Goal: Communication & Community: Answer question/provide support

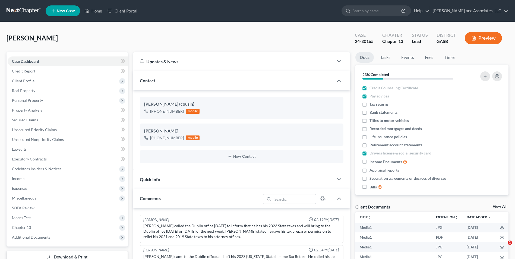
select select "0"
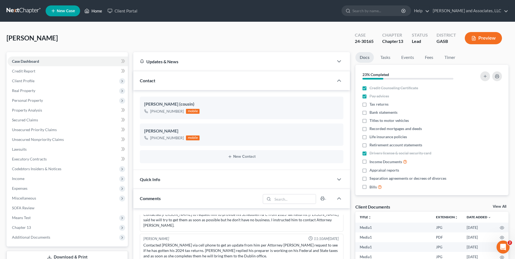
click at [95, 11] on link "Home" at bounding box center [93, 11] width 23 height 10
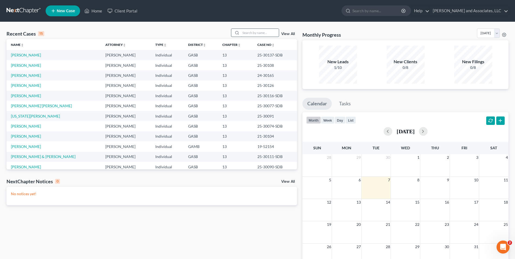
click at [250, 31] on input "search" at bounding box center [260, 33] width 38 height 8
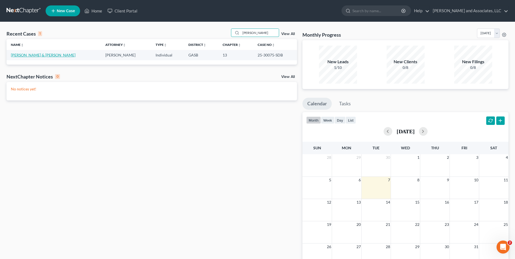
type input "[PERSON_NAME]"
click at [40, 54] on link "[PERSON_NAME] & [PERSON_NAME]" at bounding box center [43, 55] width 65 height 5
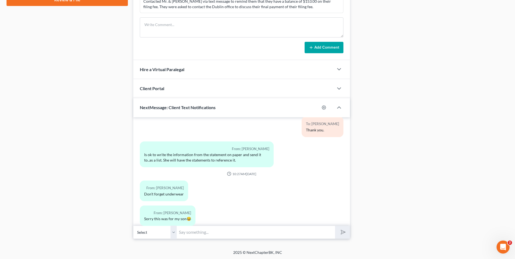
scroll to position [272, 0]
click at [175, 233] on select "Select [PHONE_NUMBER] - [PERSON_NAME]" at bounding box center [154, 231] width 43 height 13
click at [173, 232] on select "Select [PHONE_NUMBER] - [PERSON_NAME]" at bounding box center [154, 231] width 43 height 13
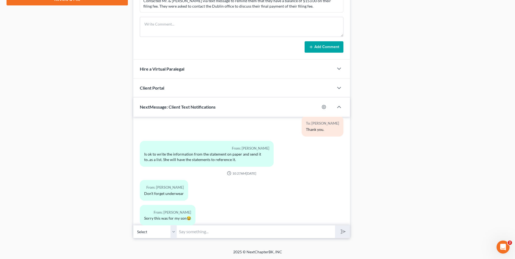
click at [200, 232] on input "text" at bounding box center [256, 231] width 158 height 13
type input "M"
click at [335, 225] on button "submit" at bounding box center [342, 231] width 15 height 13
type input "Good Afternoon, [PERSON_NAME]. The Trustees of"
type input "f"
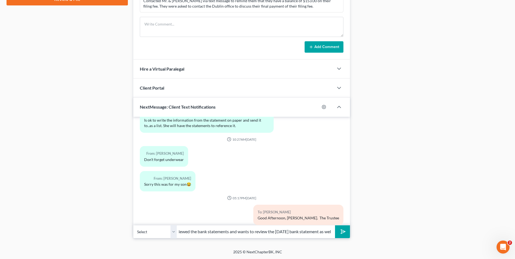
scroll to position [0, 0]
click at [498, 153] on div "Docs Tasks Events Fees Timer 0% Completed Nothing here yet! Credit Counseling C…" at bounding box center [432, 9] width 159 height 459
click at [328, 231] on input "[PERSON_NAME], This is Attorney [PERSON_NAME]. The Trustee's office has reviewe…" at bounding box center [256, 231] width 158 height 13
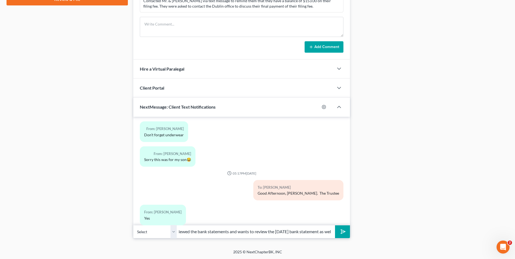
scroll to position [0, 149]
type input "[PERSON_NAME], This is Attorney [PERSON_NAME]. The Trustee's office has reviewe…"
click at [342, 236] on button "submit" at bounding box center [342, 231] width 15 height 13
click at [261, 235] on input "text" at bounding box center [256, 231] width 158 height 13
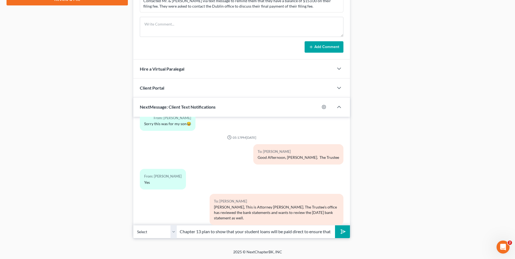
scroll to position [0, 148]
type input "Please provide. We have also determined that my office needs to amend your Chap…"
click at [341, 231] on icon "submit" at bounding box center [342, 232] width 8 height 8
click at [272, 234] on input "text" at bounding box center [256, 231] width 158 height 13
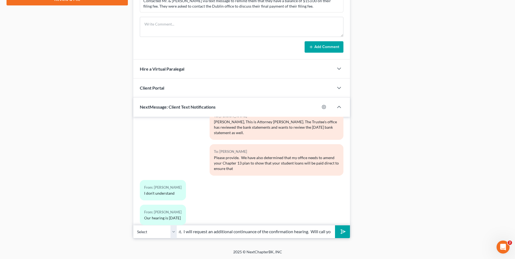
scroll to position [0, 134]
click at [273, 233] on input "the Trustee's office does not need a significant increase in plan payment. I wi…" at bounding box center [256, 231] width 158 height 13
click at [330, 233] on input "the Trustee's office does not need a significant increase in plan payment. I wi…" at bounding box center [256, 231] width 158 height 13
click at [320, 230] on input "the Trustee's office does not need a significant increase in plan payment. I wi…" at bounding box center [256, 231] width 158 height 13
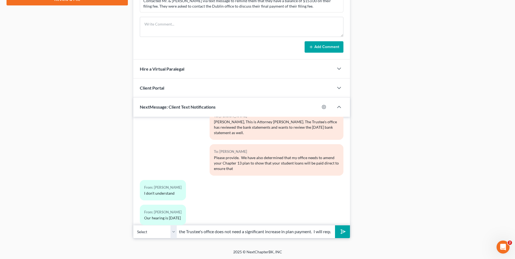
click at [298, 237] on input "the Trustee's office does not need a significant increase in plan payment. I wi…" at bounding box center [256, 231] width 158 height 13
click at [303, 232] on input "the Trustee's office does not need a significant increase in plan payment. I wi…" at bounding box center [256, 231] width 158 height 13
click at [275, 231] on input "the Trustee's office does not need a significant increase in plan payment. I wi…" at bounding box center [256, 231] width 158 height 13
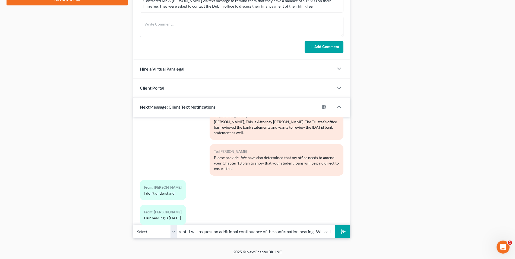
type input "the Trustee's office does not need a significant increase in plan payment. I wi…"
click at [343, 232] on line "submit" at bounding box center [344, 232] width 4 height 4
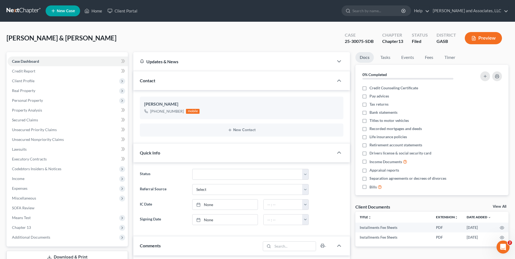
scroll to position [1291, 0]
click at [97, 11] on link "Home" at bounding box center [93, 11] width 23 height 10
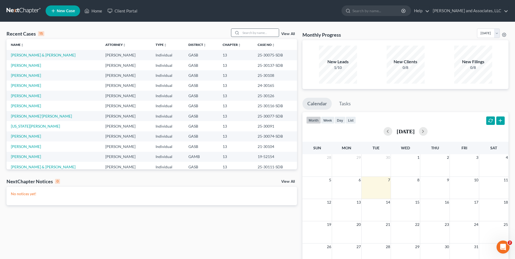
click at [258, 33] on input "search" at bounding box center [260, 33] width 38 height 8
type input "[PERSON_NAME]"
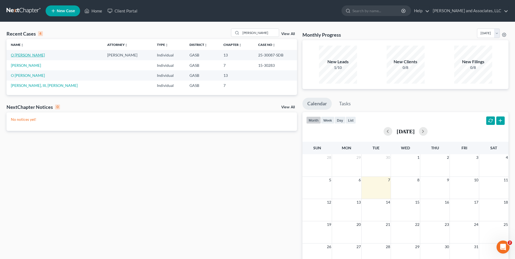
click at [30, 55] on link "O [PERSON_NAME]" at bounding box center [28, 55] width 34 height 5
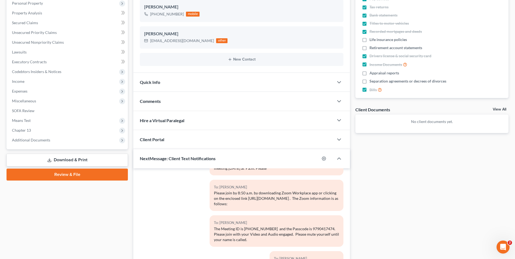
scroll to position [149, 0]
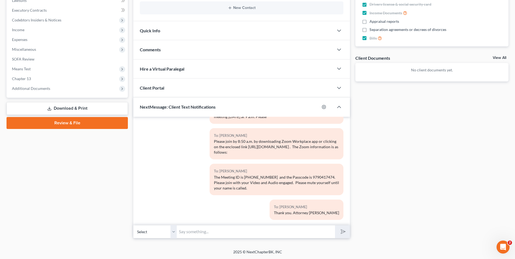
click at [239, 234] on input "text" at bounding box center [256, 231] width 158 height 13
type input "M"
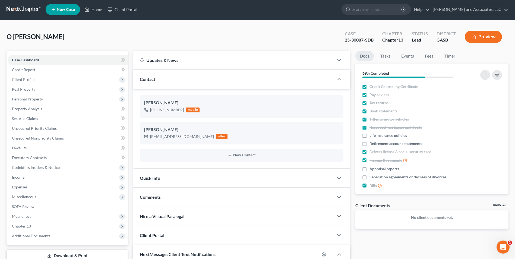
scroll to position [0, 0]
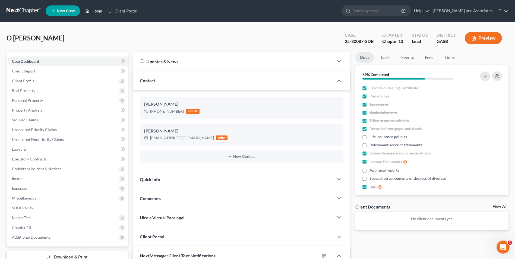
click at [98, 12] on link "Home" at bounding box center [93, 11] width 23 height 10
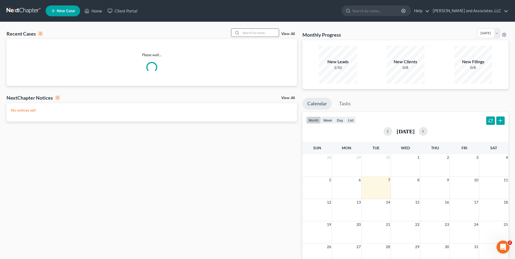
click at [253, 33] on input "search" at bounding box center [260, 33] width 38 height 8
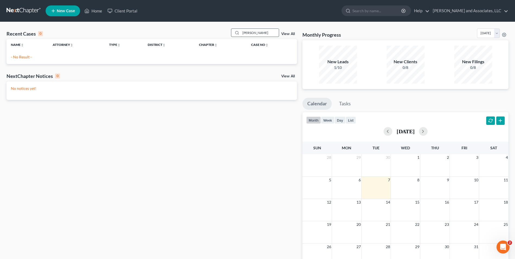
type input "[PERSON_NAME]"
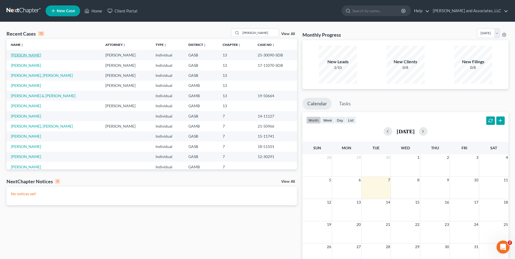
click at [37, 56] on link "[PERSON_NAME]" at bounding box center [26, 55] width 30 height 5
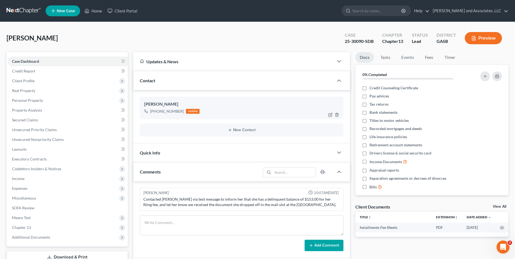
scroll to position [469, 0]
click at [237, 149] on div "Quick Info" at bounding box center [233, 152] width 200 height 19
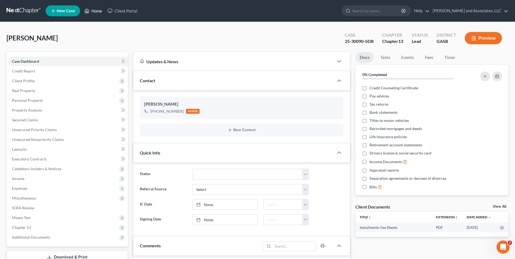
click at [93, 12] on link "Home" at bounding box center [93, 11] width 23 height 10
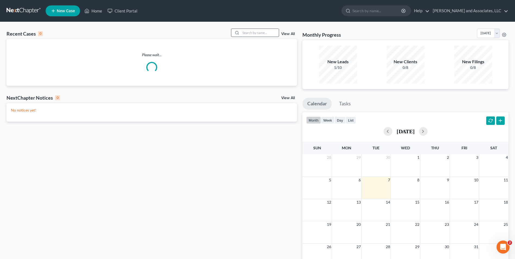
click at [250, 34] on input "search" at bounding box center [260, 33] width 38 height 8
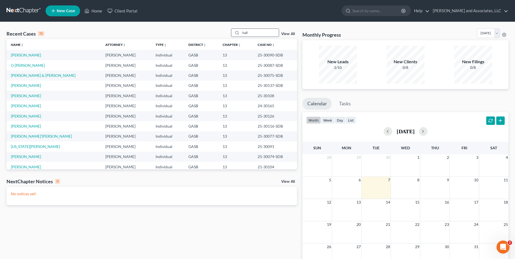
type input "hall"
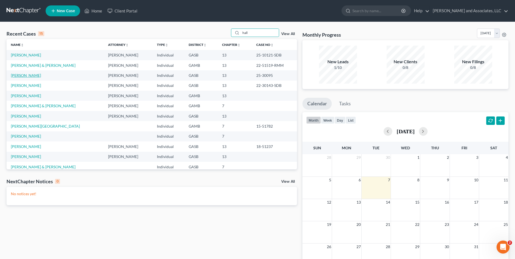
click at [26, 75] on link "[PERSON_NAME]" at bounding box center [26, 75] width 30 height 5
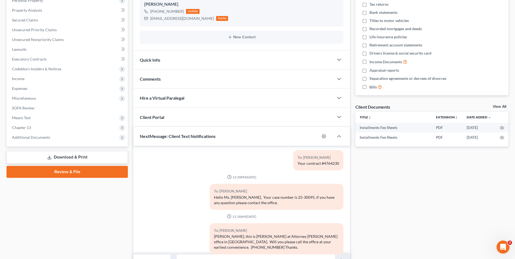
scroll to position [129, 0]
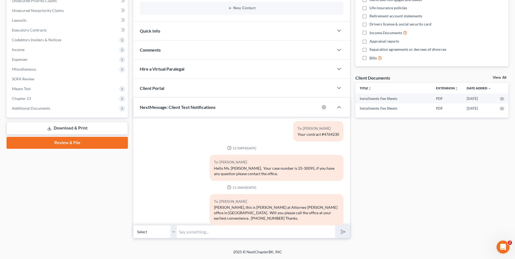
click at [201, 234] on input "text" at bounding box center [256, 231] width 158 height 13
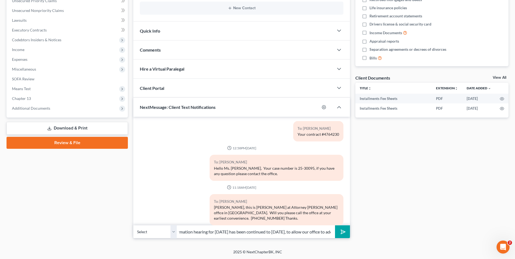
scroll to position [0, 154]
type input "Good Evening, [PERSON_NAME]. This is Attorney [PERSON_NAME]. Your confirmation …"
click at [341, 235] on button "submit" at bounding box center [342, 231] width 15 height 13
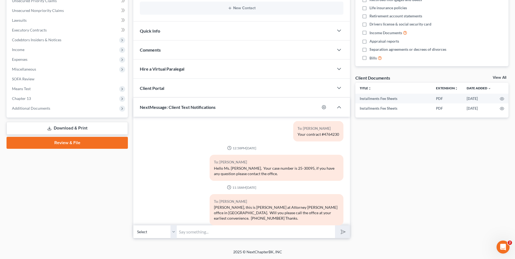
click at [271, 232] on input "text" at bounding box center [256, 231] width 158 height 13
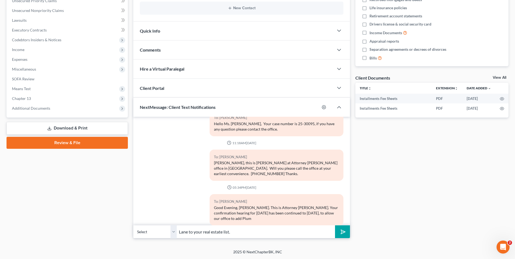
click at [271, 232] on input "Lane to your real estate list." at bounding box center [256, 231] width 158 height 13
click at [271, 232] on input "Lane to your real estate list. We will give yo" at bounding box center [256, 231] width 158 height 13
click at [271, 232] on input "Lane to your real estate list." at bounding box center [256, 231] width 158 height 13
type input "Lane to your real estate list. You do not need to attend court [DATE] at 10 am.…"
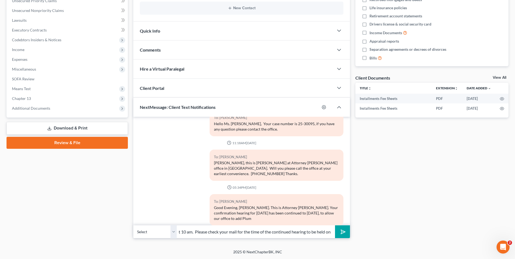
scroll to position [0, 0]
click at [346, 232] on icon "submit" at bounding box center [342, 232] width 8 height 8
click at [257, 231] on input "text" at bounding box center [256, 231] width 158 height 13
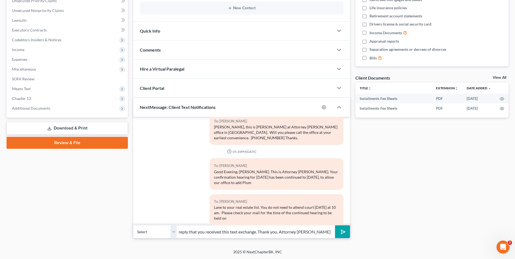
scroll to position [0, 32]
type input "[DATE]. Please reply that you received this text exchange. Thank you. Attorney …"
click at [346, 234] on button "submit" at bounding box center [342, 231] width 15 height 13
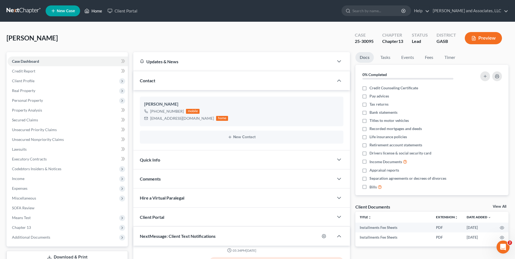
click at [98, 10] on link "Home" at bounding box center [93, 11] width 23 height 10
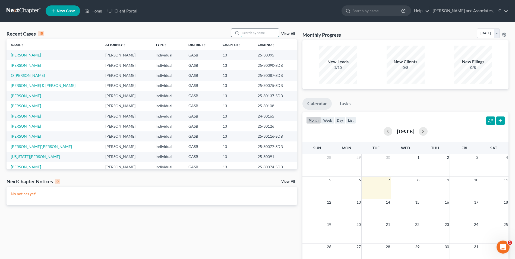
click at [247, 33] on input "search" at bounding box center [260, 33] width 38 height 8
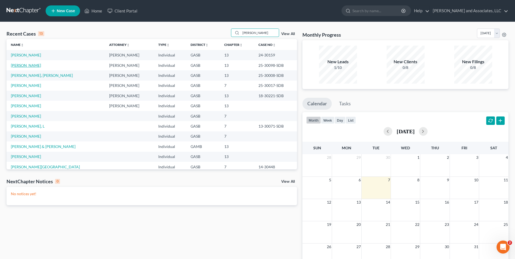
type input "[PERSON_NAME]"
click at [27, 65] on link "[PERSON_NAME]" at bounding box center [26, 65] width 30 height 5
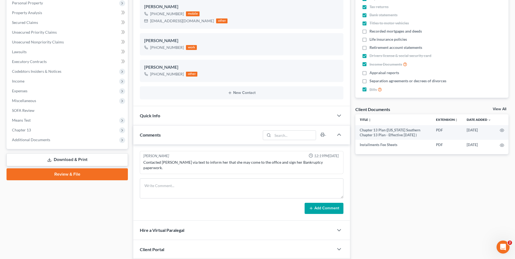
scroll to position [259, 0]
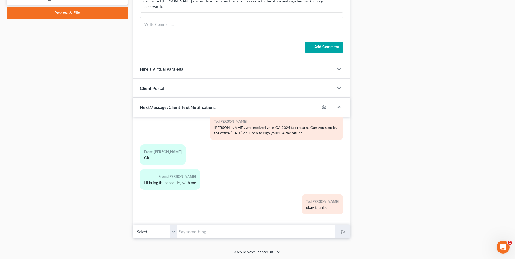
click at [224, 235] on input "text" at bounding box center [256, 231] width 158 height 13
type input "Good Evening, [PERSON_NAME]. This is Attorney [PERSON_NAME]. I have asked for a…"
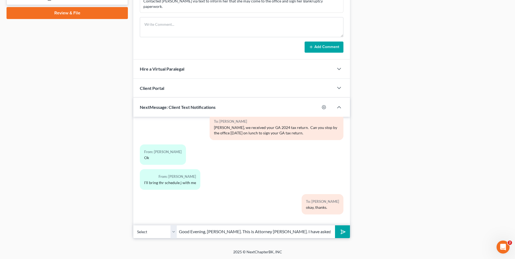
click at [340, 231] on icon "submit" at bounding box center [342, 232] width 8 height 8
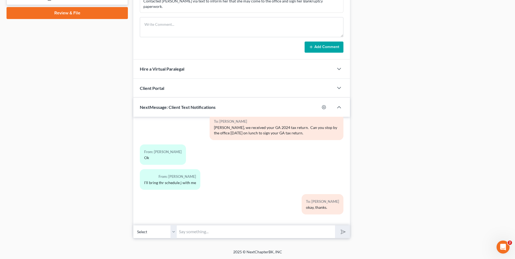
click at [256, 231] on input "text" at bounding box center [256, 231] width 158 height 13
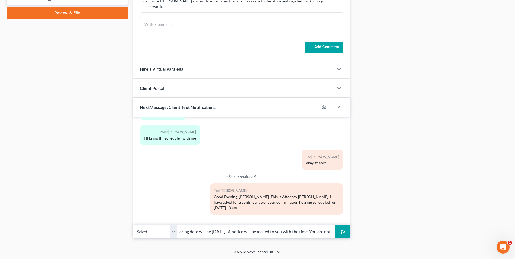
scroll to position [0, 151]
type input "amend several schedules/documents in your case. The continued hearing date will…"
click at [343, 228] on button "submit" at bounding box center [342, 231] width 15 height 13
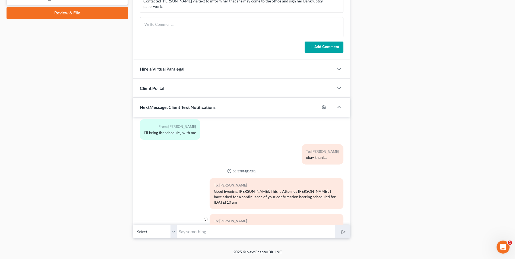
click at [285, 229] on input "text" at bounding box center [256, 231] width 158 height 13
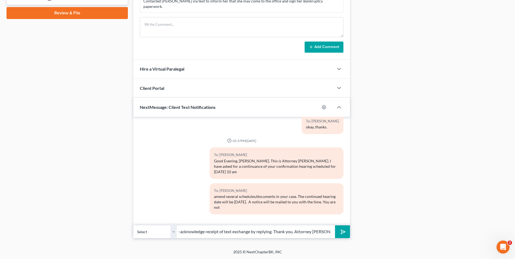
scroll to position [0, 77]
type input "required to attend court [DATE]. Please acknowledge receipt of text exchange by…"
click at [343, 230] on icon "submit" at bounding box center [342, 232] width 8 height 8
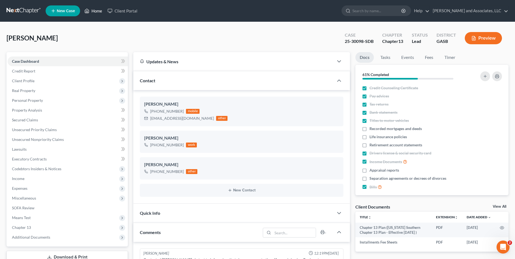
click at [97, 11] on link "Home" at bounding box center [93, 11] width 23 height 10
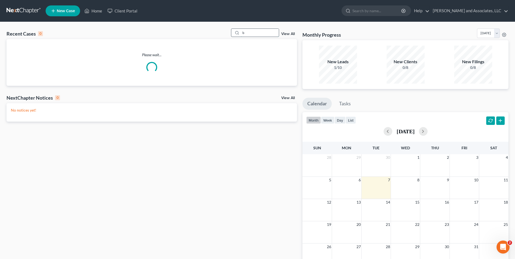
click at [260, 32] on input "b" at bounding box center [260, 33] width 38 height 8
type input "[PERSON_NAME]"
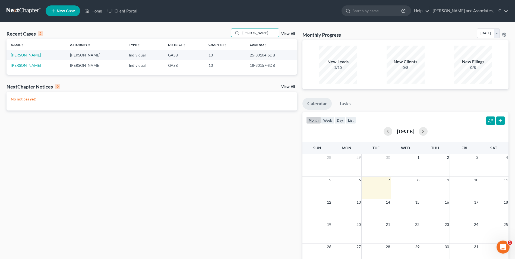
click at [23, 56] on link "[PERSON_NAME]" at bounding box center [26, 55] width 30 height 5
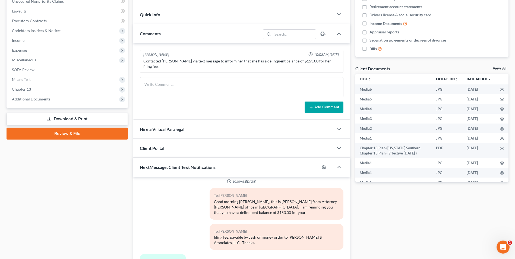
scroll to position [193, 0]
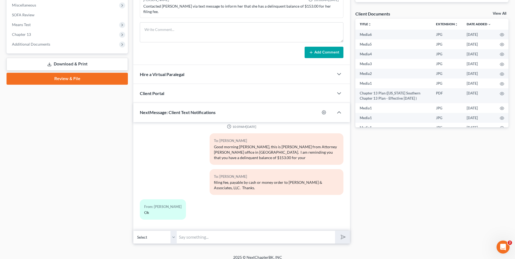
click at [192, 231] on input "text" at bounding box center [256, 237] width 158 height 13
type input "Good Evening, [PERSON_NAME]. This is Attorney [PERSON_NAME]. I have requested a…"
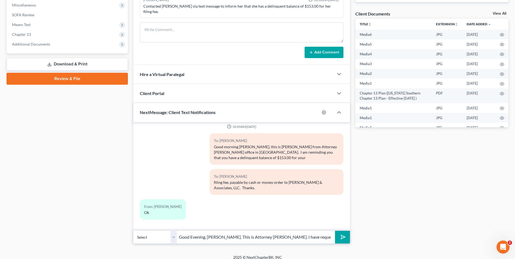
click at [347, 232] on button "submit" at bounding box center [342, 237] width 15 height 13
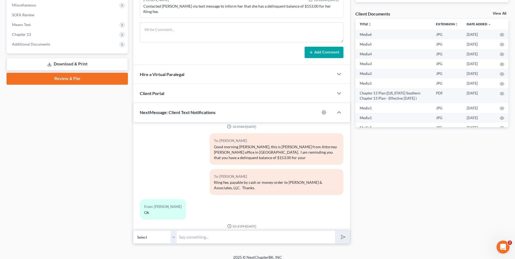
click at [207, 234] on input "text" at bounding box center [256, 237] width 158 height 13
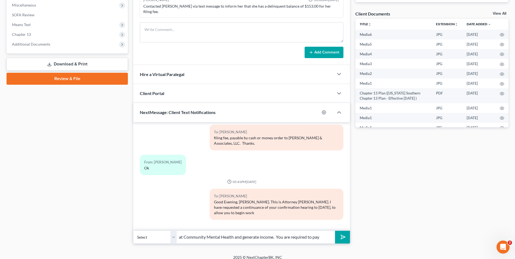
paste input "Need $1498 in interim"
drag, startPoint x: 299, startPoint y: 232, endPoint x: 289, endPoint y: 230, distance: 9.6
click at [289, 231] on input "at Community Mental Health and generate income. You are required to pay Need $1…" at bounding box center [256, 237] width 158 height 13
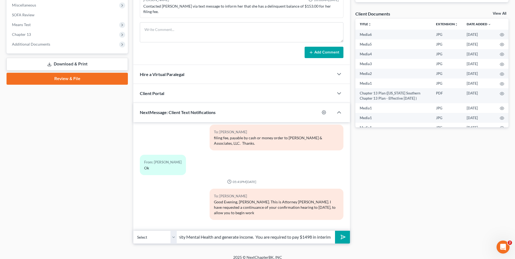
click at [331, 232] on input "at Community Mental Health and generate income. You are required to pay $1498 i…" at bounding box center [256, 237] width 158 height 13
click at [317, 232] on input "at Community Mental Health and generate income. You are required to pay $1498 i…" at bounding box center [256, 237] width 158 height 13
click at [303, 232] on input "at Community Mental Health and generate income. You are required to pay $1498 i…" at bounding box center [256, 237] width 158 height 13
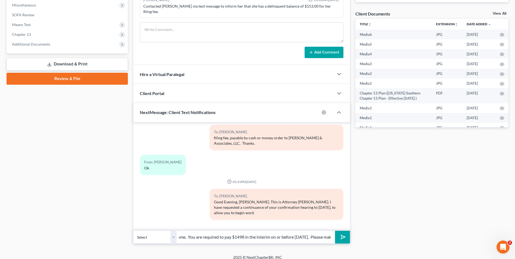
click at [320, 232] on input "at Community Mental Health and generate income. You are required to pay $1498 i…" at bounding box center [256, 237] width 158 height 13
click at [327, 232] on input "at Community Mental Health and generate income. You are required to pay $1498 i…" at bounding box center [256, 237] width 158 height 13
click at [263, 232] on input "at Community Mental Health and generate income. You are required to pay $1498 i…" at bounding box center [256, 237] width 158 height 13
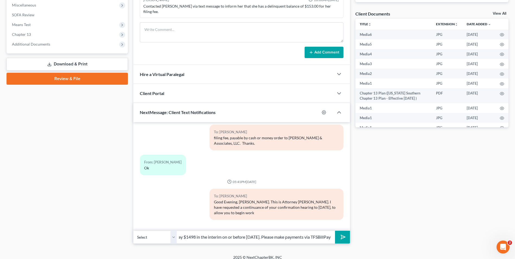
click at [211, 233] on input "at Community Mental Health and generate income. You are required to pay $1498 i…" at bounding box center [256, 237] width 158 height 13
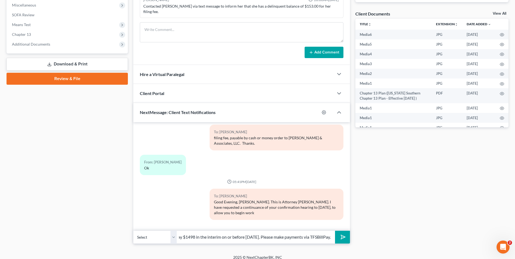
type input "at Community Mental Health and generate income. are required to pay $1498 in th…"
click at [346, 231] on button "submit" at bounding box center [342, 237] width 15 height 13
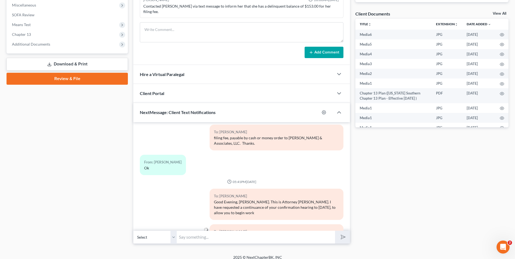
click at [262, 232] on input "text" at bounding box center [256, 237] width 158 height 13
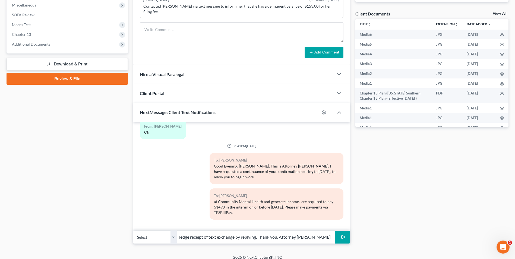
scroll to position [0, 114]
type input "You are not required to attend court [DATE]. Please acknowledge receipt of text…"
click at [338, 231] on button "submit" at bounding box center [342, 237] width 15 height 13
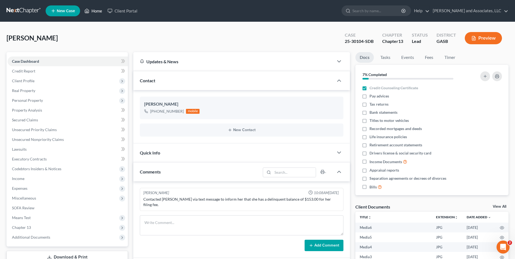
click at [102, 10] on link "Home" at bounding box center [93, 11] width 23 height 10
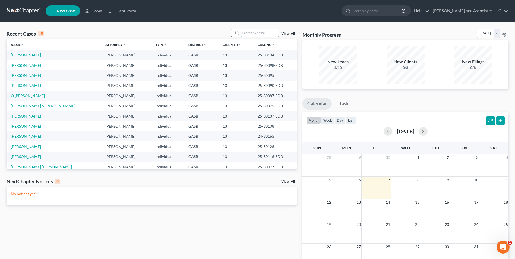
click at [251, 33] on input "search" at bounding box center [260, 33] width 38 height 8
type input "[PERSON_NAME]"
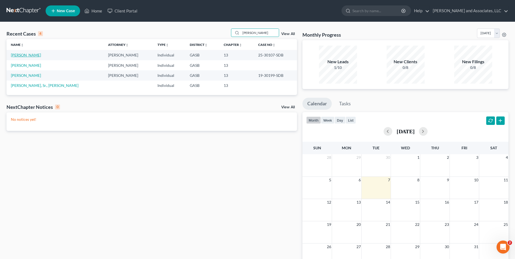
click at [20, 57] on link "[PERSON_NAME]" at bounding box center [26, 55] width 30 height 5
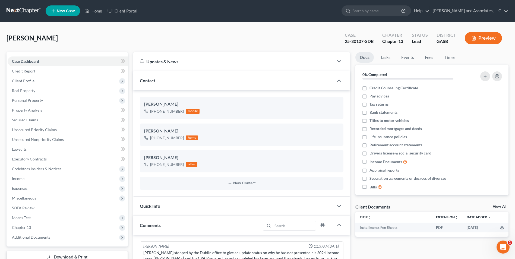
scroll to position [227, 0]
click at [95, 11] on link "Home" at bounding box center [93, 11] width 23 height 10
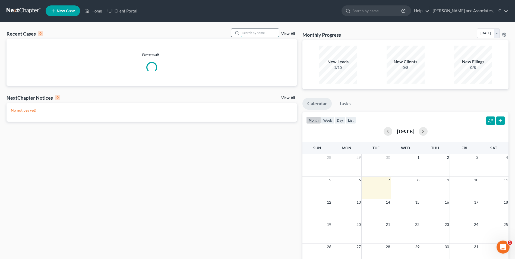
click at [245, 33] on input "search" at bounding box center [260, 33] width 38 height 8
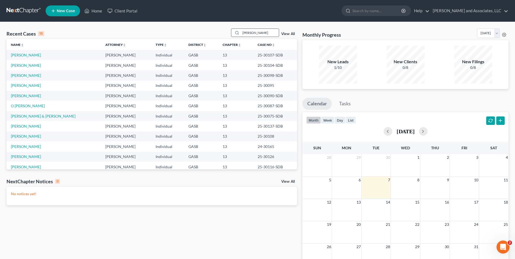
type input "[PERSON_NAME]"
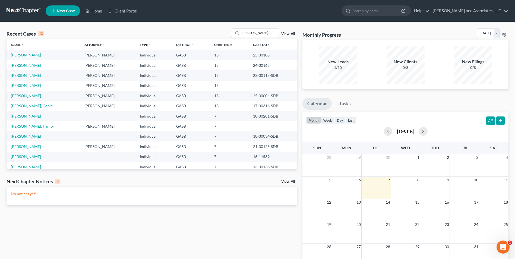
click at [33, 56] on link "[PERSON_NAME]" at bounding box center [26, 55] width 30 height 5
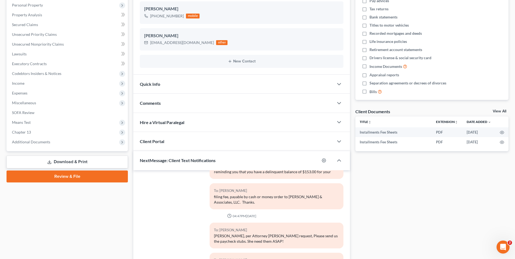
scroll to position [149, 0]
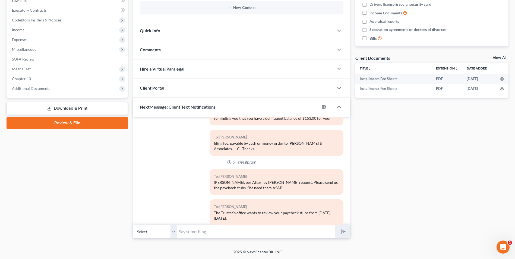
click at [199, 232] on input "text" at bounding box center [256, 231] width 158 height 13
type input "N"
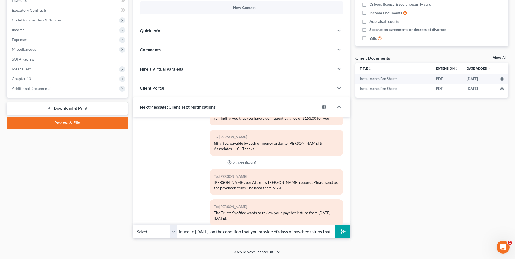
scroll to position [0, 121]
click at [272, 232] on input "[PERSON_NAME], your confirmation hearing has been continued to [DATE], on the c…" at bounding box center [256, 231] width 158 height 13
drag, startPoint x: 308, startPoint y: 231, endPoint x: 289, endPoint y: 231, distance: 18.7
click at [289, 231] on input "[PERSON_NAME], your confirmation hearing has been continued to [DATE], on the c…" at bounding box center [256, 231] width 158 height 13
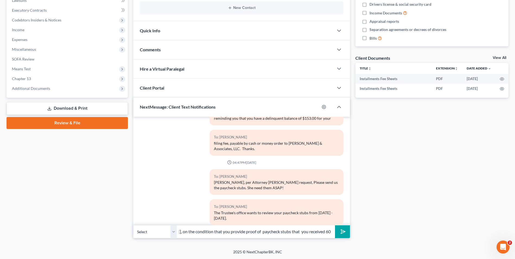
type input "[PERSON_NAME], your confirmation hearing has been continued to [DATE], on the c…"
click at [341, 231] on icon "submit" at bounding box center [342, 232] width 8 height 8
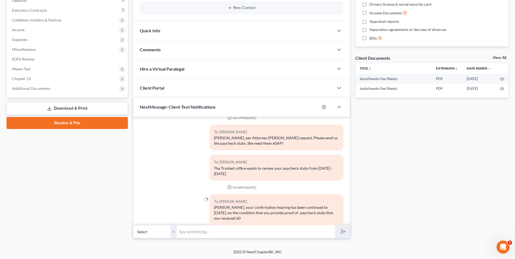
click at [244, 228] on input "text" at bounding box center [256, 231] width 158 height 13
type input "days prior to filing your bankruptcy case. This is the third request that I hav…"
click at [337, 228] on button "submit" at bounding box center [342, 231] width 15 height 13
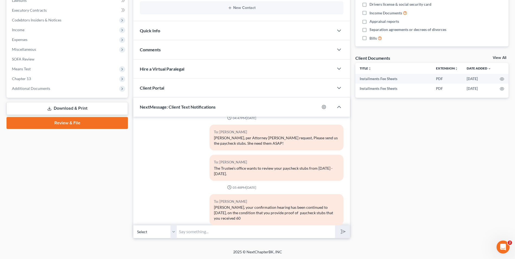
click at [220, 236] on input "text" at bounding box center [256, 231] width 158 height 13
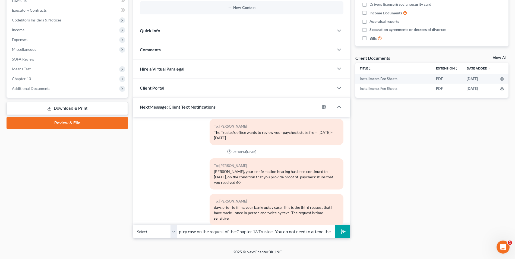
scroll to position [0, 145]
type input "Failure to provide the paycheck stubs may result in dismissal of your bankruptc…"
click at [341, 232] on icon "submit" at bounding box center [342, 232] width 8 height 8
click at [259, 232] on input "text" at bounding box center [256, 231] width 158 height 13
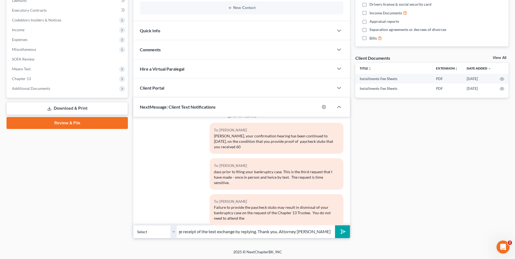
scroll to position [0, 69]
type input "hearing [DATE]. Please acknowledge receipt of the text exchange by replying. Th…"
click at [340, 231] on icon "submit" at bounding box center [342, 232] width 8 height 8
